Goal: Navigation & Orientation: Find specific page/section

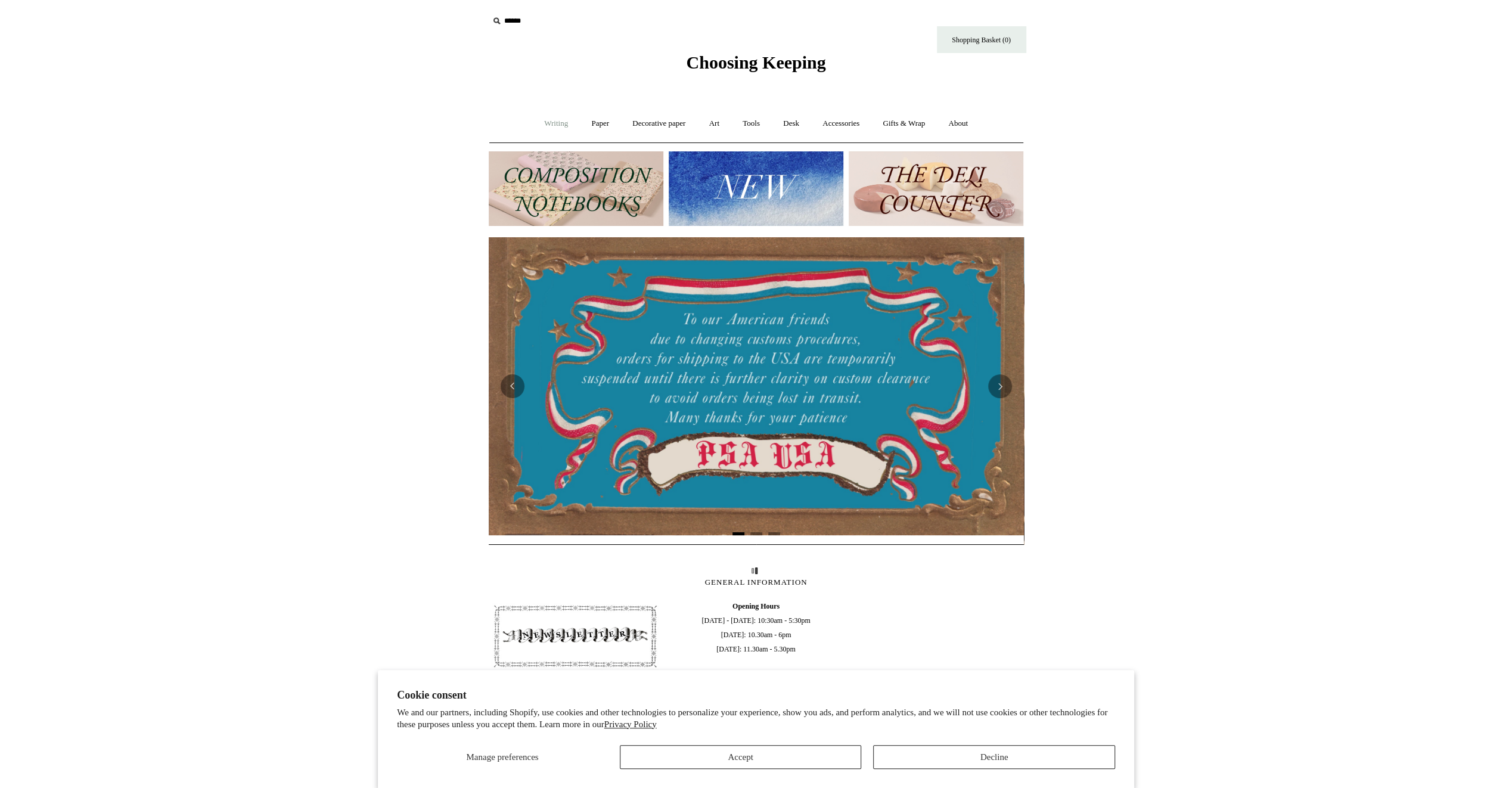
click at [559, 126] on link "Writing +" at bounding box center [556, 124] width 45 height 31
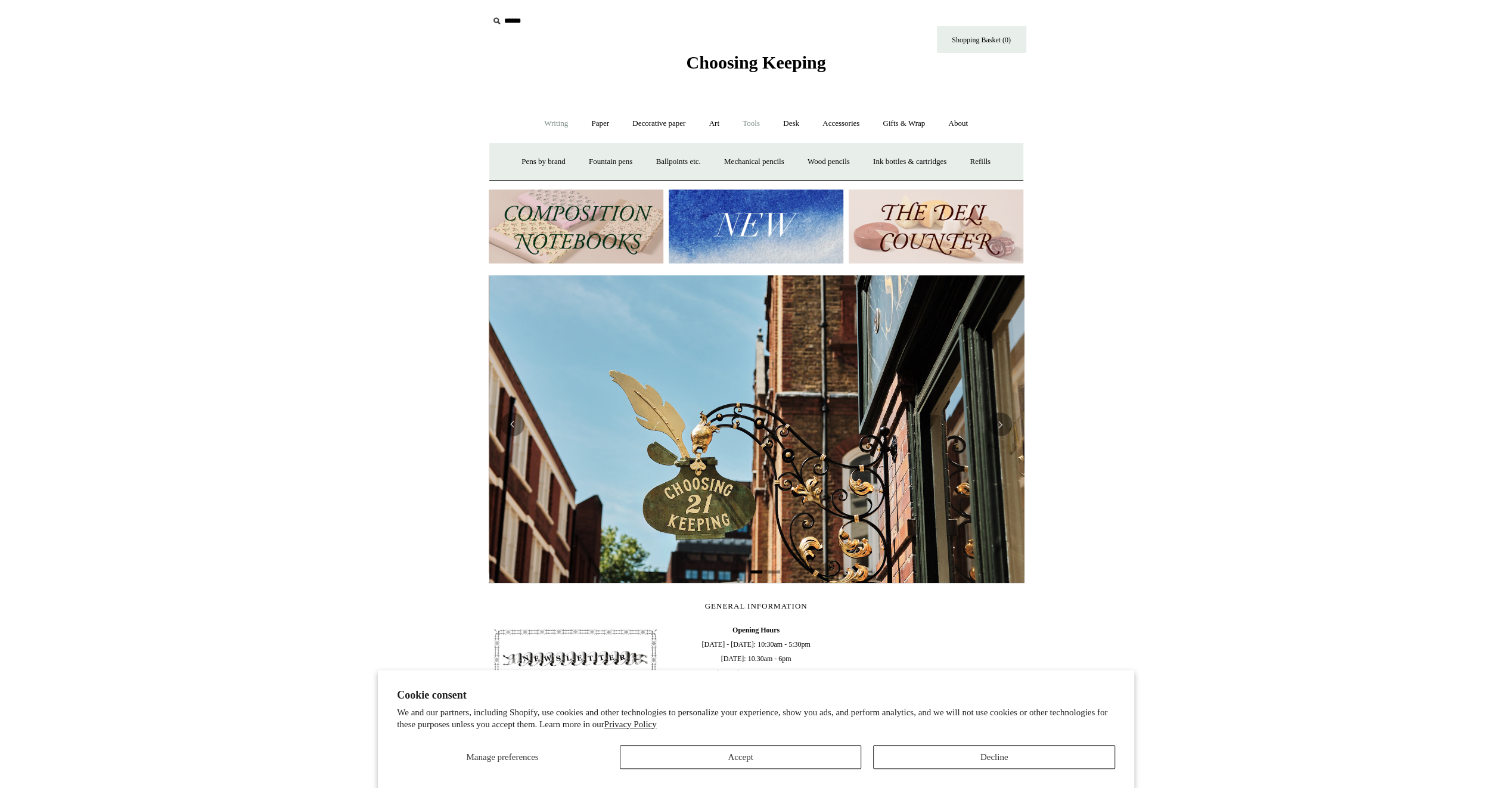
scroll to position [0, 535]
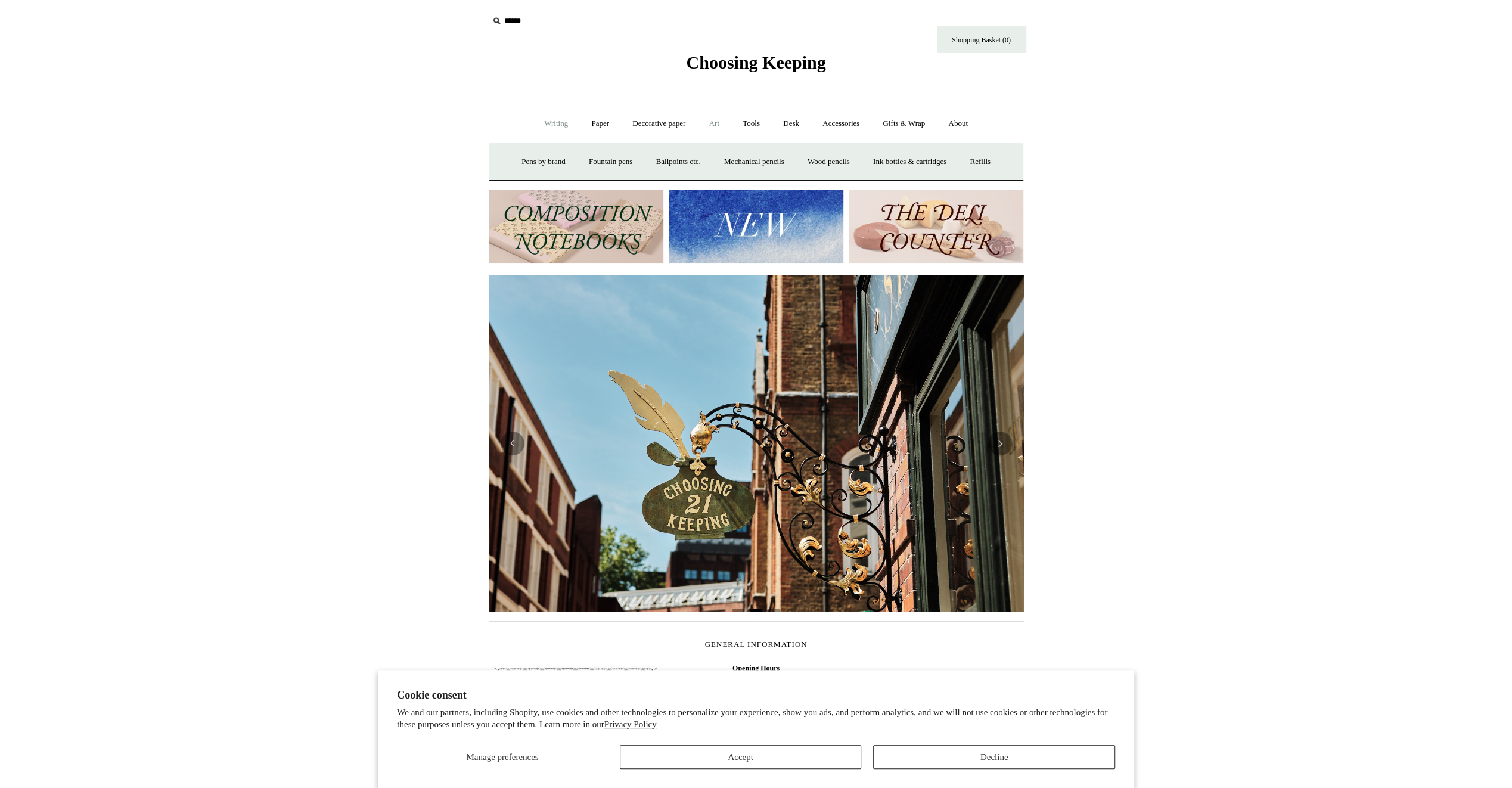
click at [715, 129] on link "Art +" at bounding box center [714, 124] width 31 height 31
click at [665, 129] on link "Decorative paper +" at bounding box center [659, 124] width 74 height 31
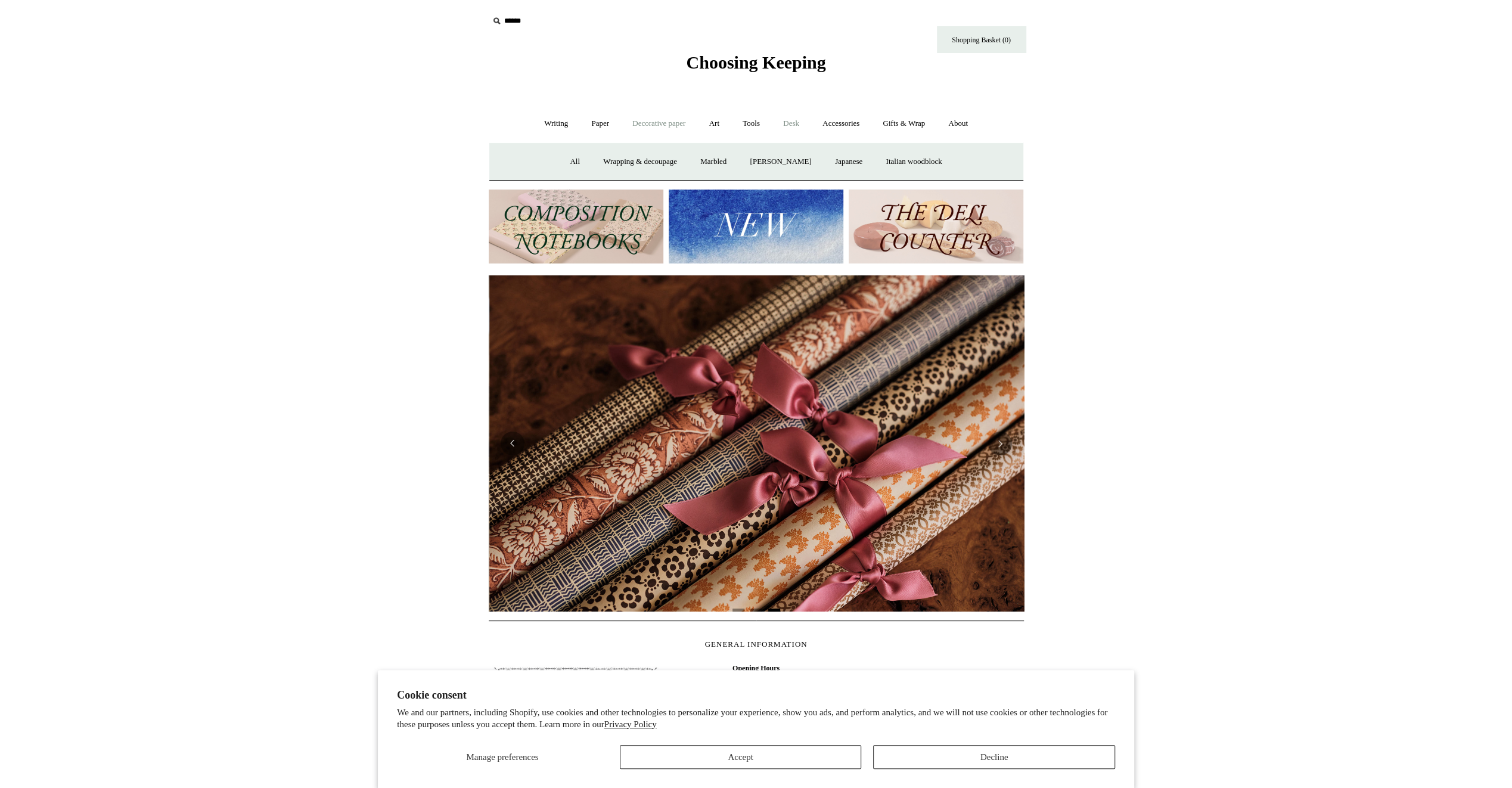
scroll to position [0, 1070]
click at [825, 123] on link "Accessories +" at bounding box center [840, 124] width 58 height 31
click at [783, 125] on link "Desk +" at bounding box center [790, 124] width 37 height 31
click at [748, 125] on link "Tools +" at bounding box center [750, 124] width 39 height 31
click at [716, 127] on link "Art +" at bounding box center [714, 124] width 31 height 31
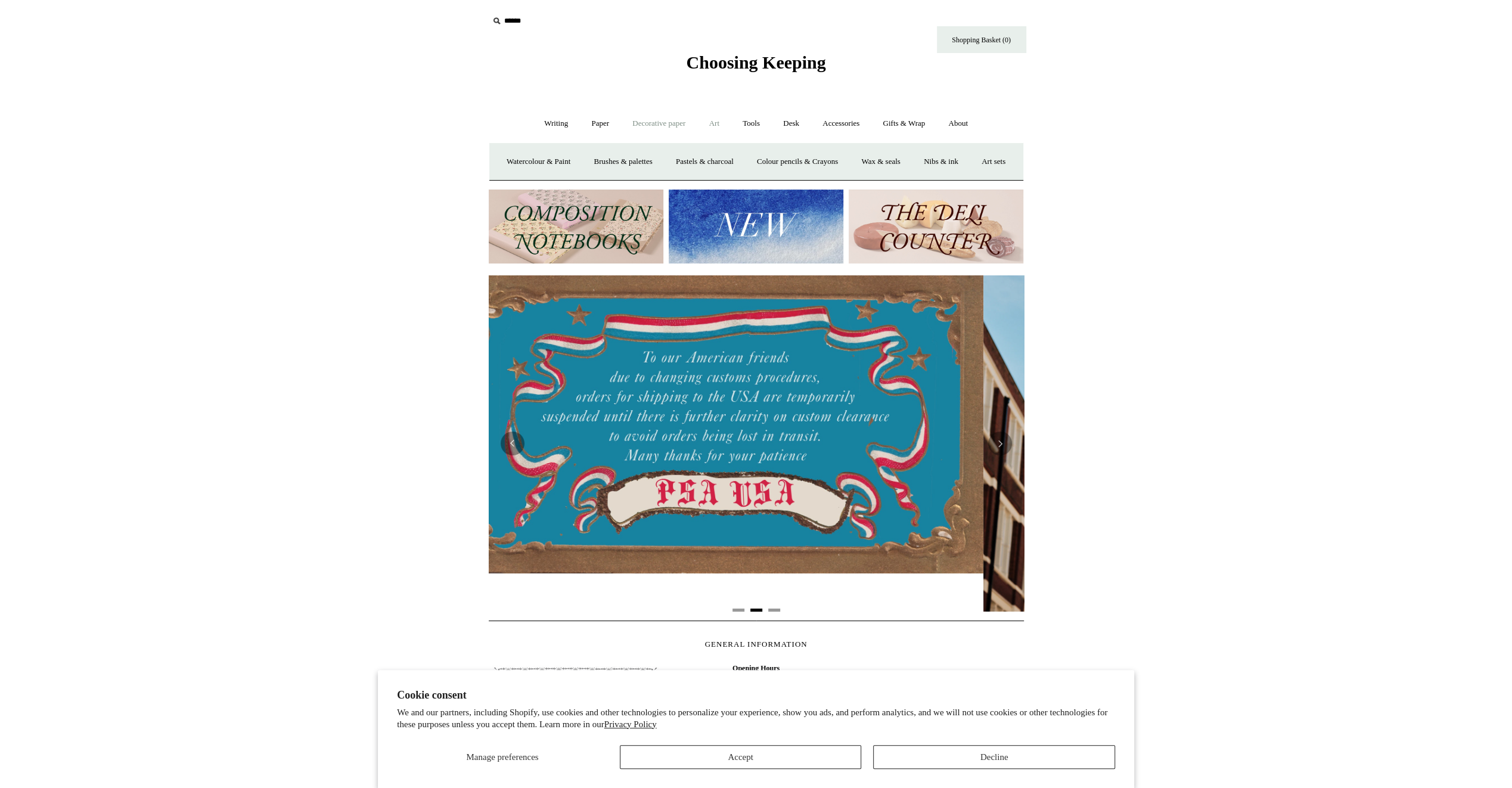
scroll to position [0, 1]
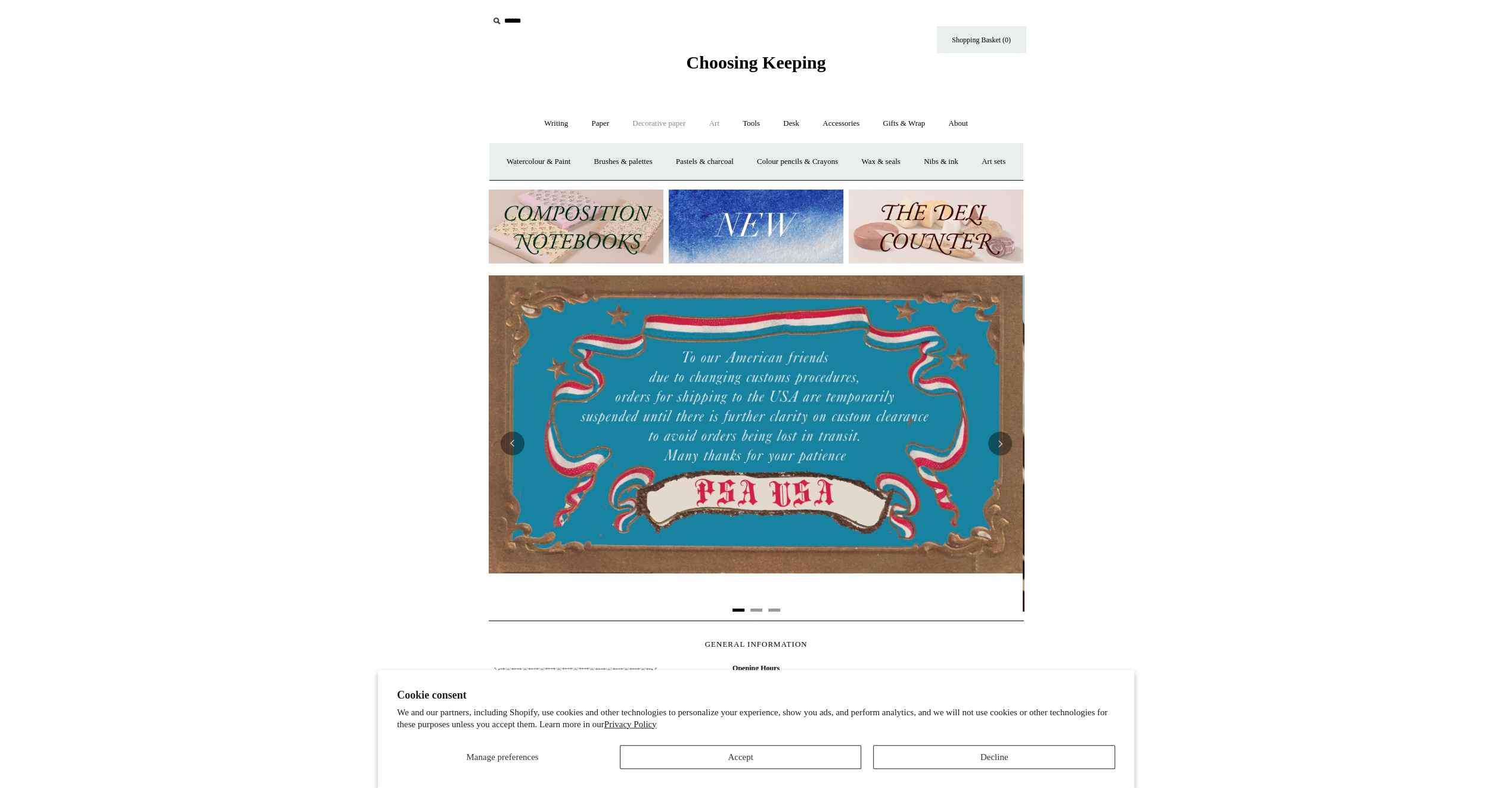
click at [670, 127] on link "Decorative paper +" at bounding box center [659, 124] width 74 height 31
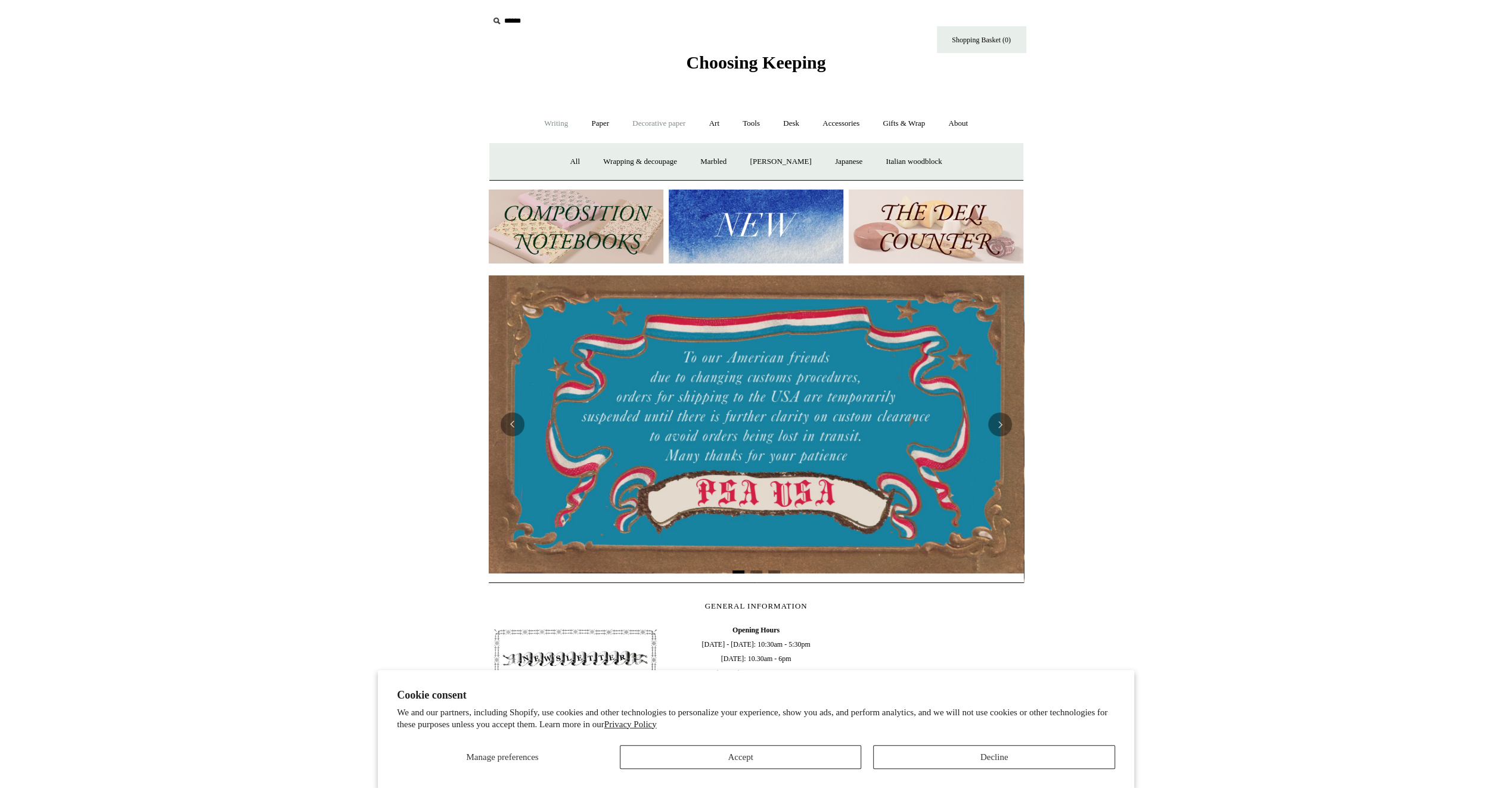
drag, startPoint x: 599, startPoint y: 129, endPoint x: 569, endPoint y: 130, distance: 30.0
click at [598, 130] on link "Paper +" at bounding box center [600, 124] width 39 height 31
click at [582, 159] on link "Notebooks +" at bounding box center [589, 162] width 55 height 31
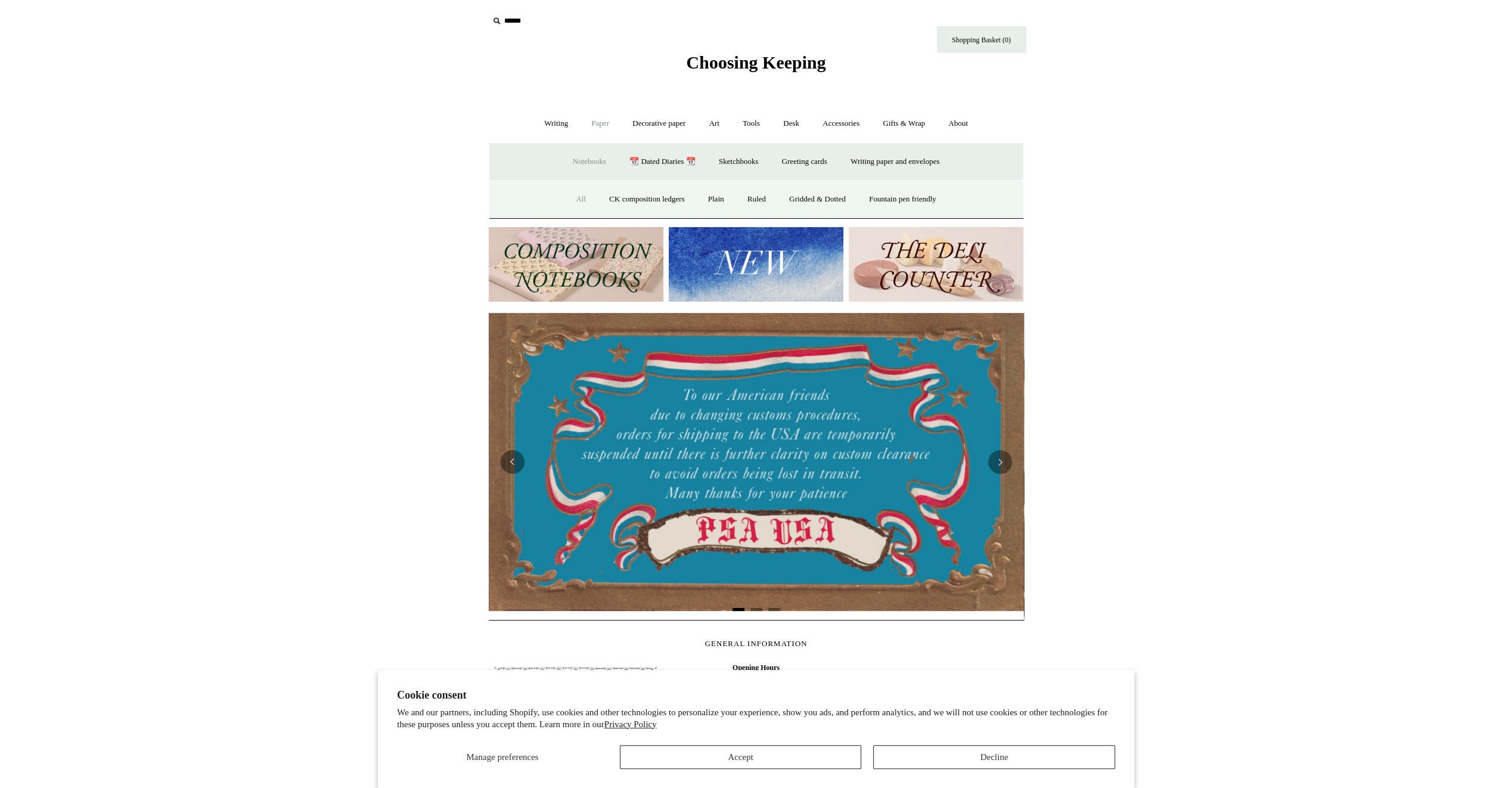
click at [576, 195] on link "All" at bounding box center [581, 199] width 31 height 31
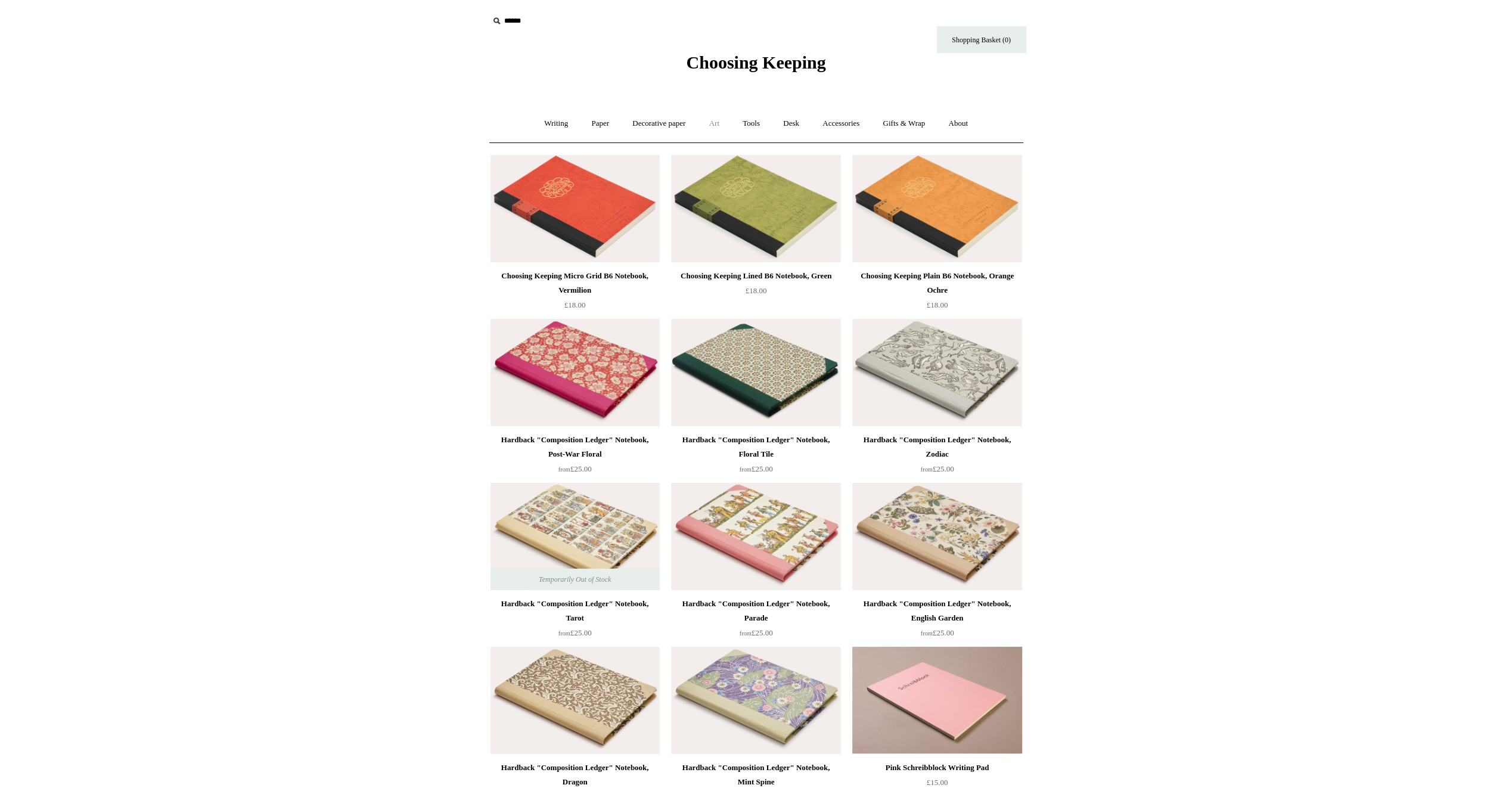
click at [717, 126] on link "Art +" at bounding box center [714, 124] width 31 height 31
